Goal: Check status

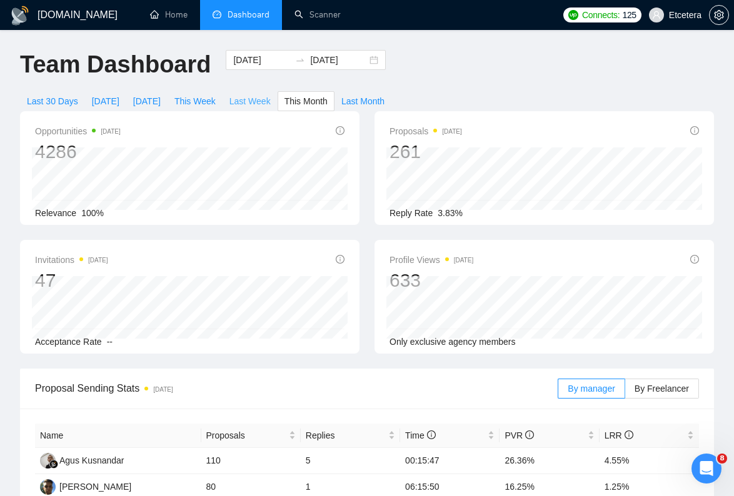
click at [253, 99] on span "Last Week" at bounding box center [249, 101] width 41 height 14
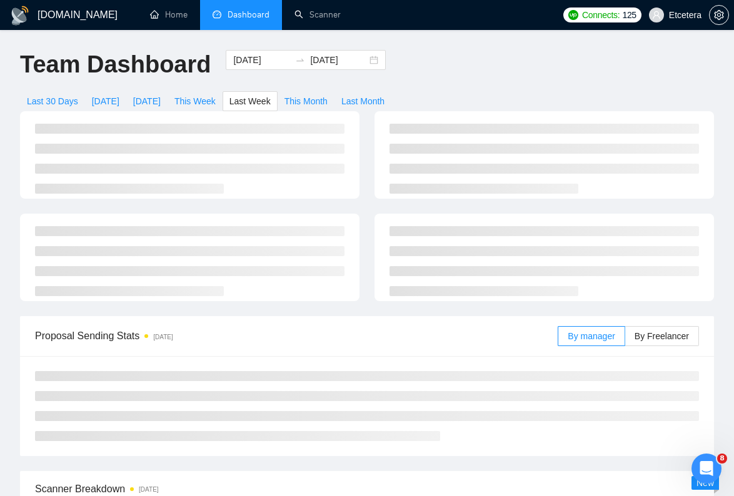
type input "[DATE]"
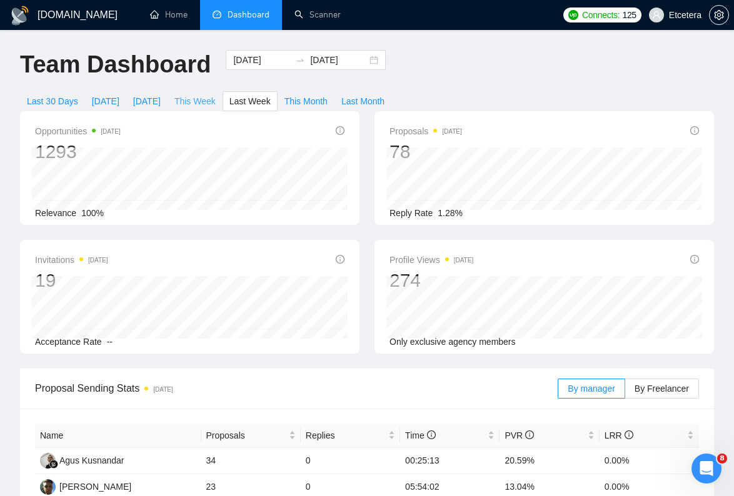
click at [203, 98] on span "This Week" at bounding box center [194, 101] width 41 height 14
type input "[DATE]"
click at [261, 103] on span "Last Week" at bounding box center [249, 101] width 41 height 14
type input "[DATE]"
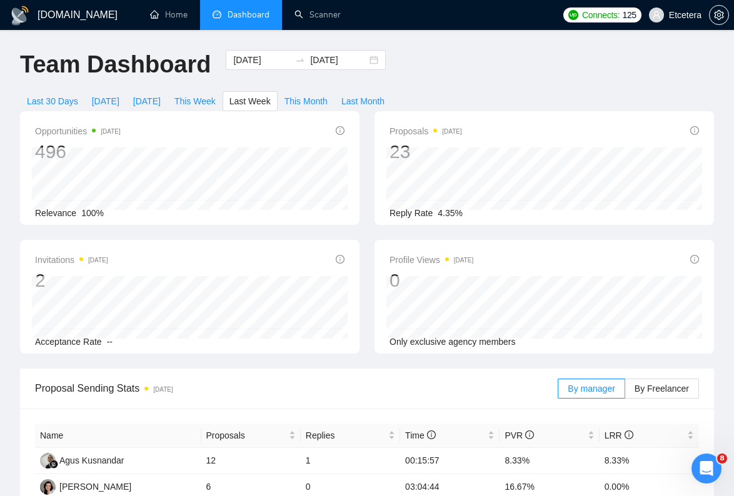
type input "[DATE]"
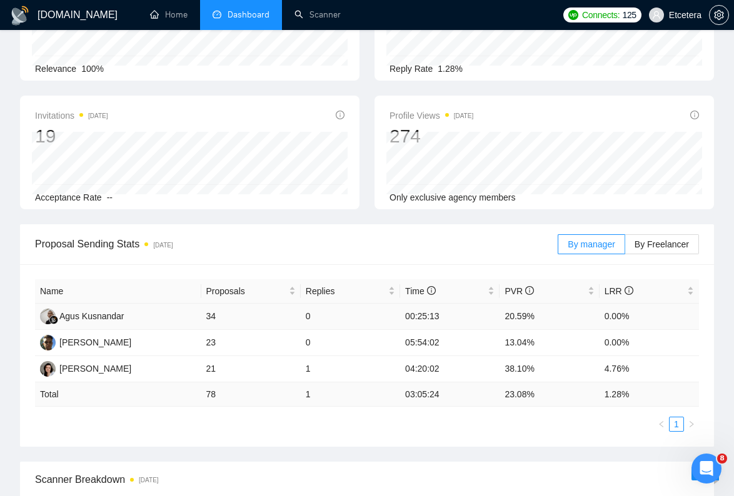
scroll to position [152, 0]
